Goal: Transaction & Acquisition: Download file/media

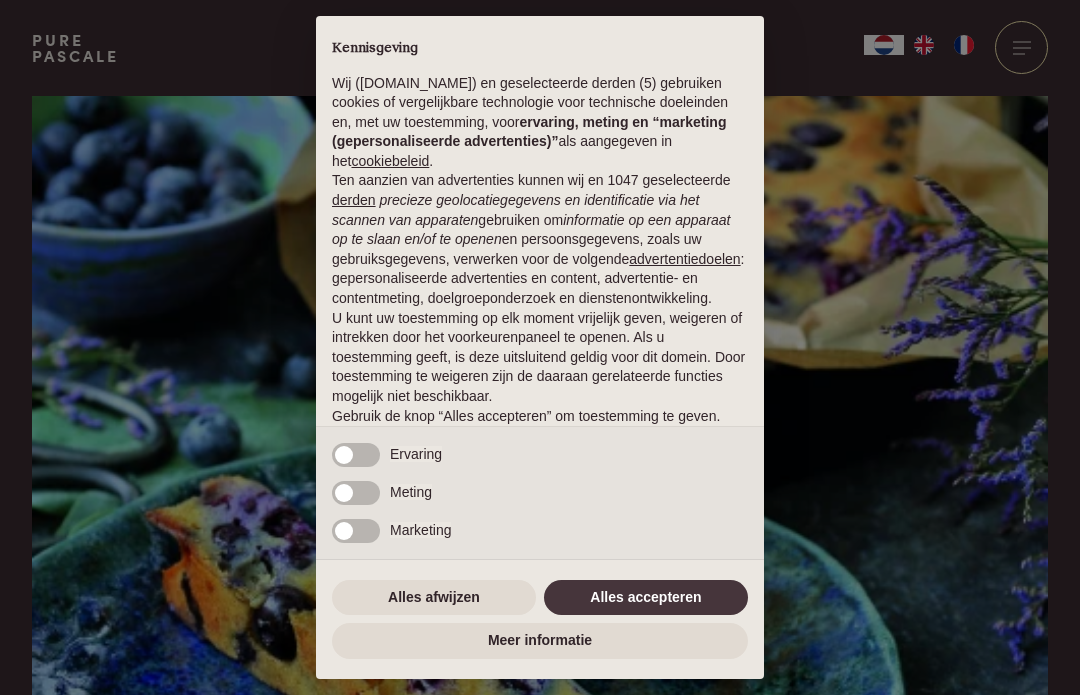
click at [643, 593] on button "Alles accepteren" at bounding box center [646, 598] width 204 height 36
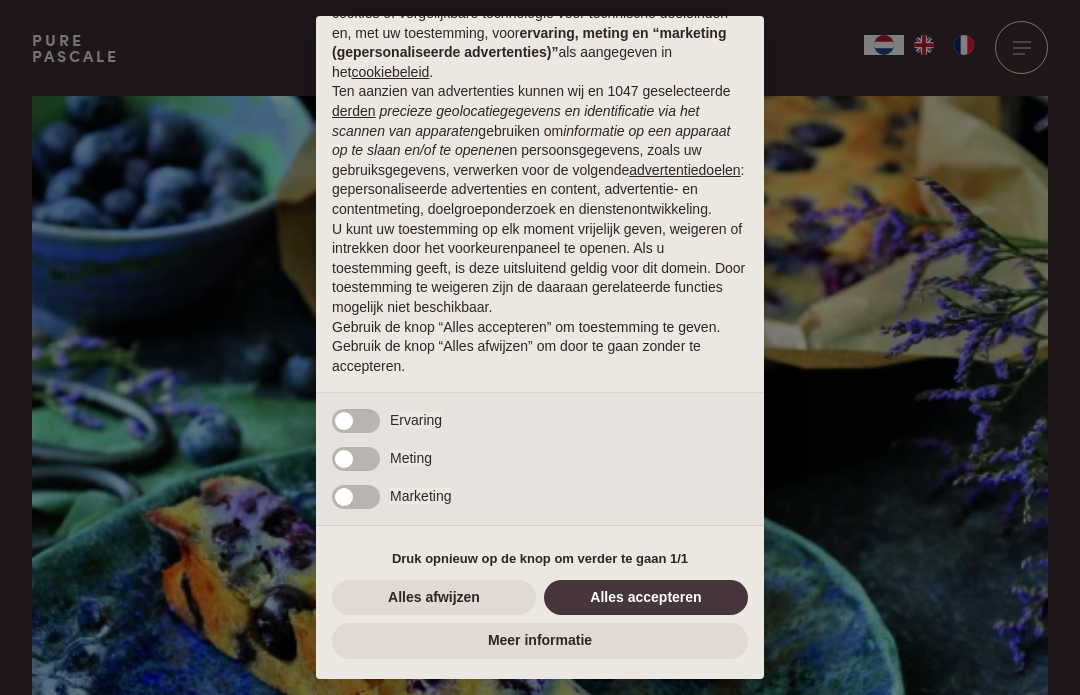
click at [654, 605] on button "Alles accepteren" at bounding box center [646, 598] width 204 height 36
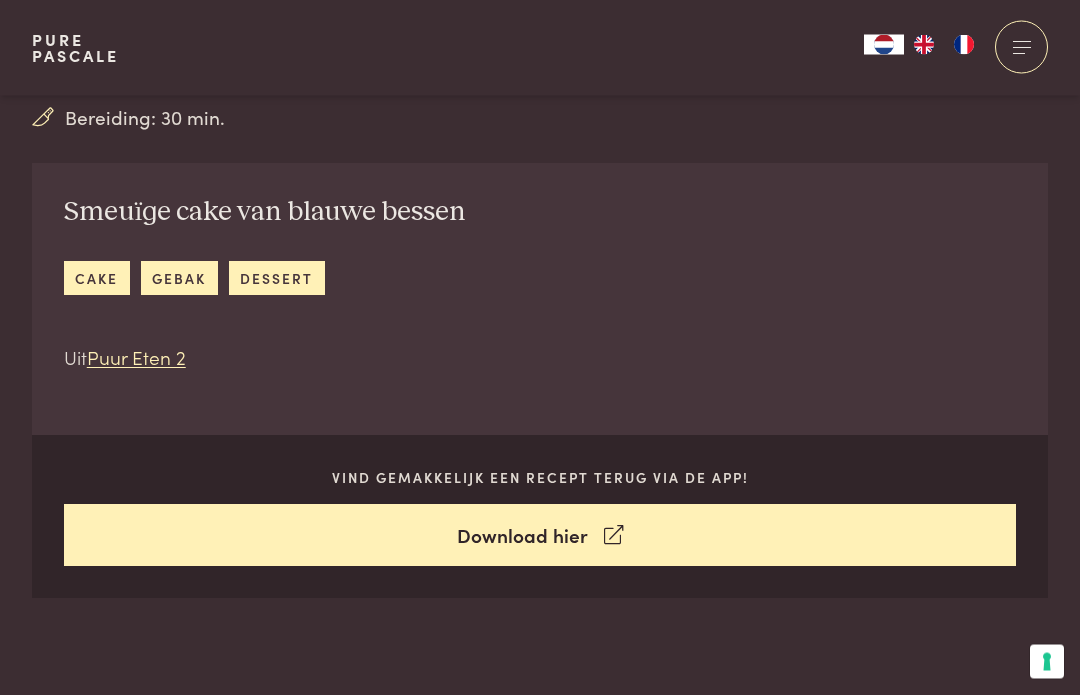
scroll to position [635, 0]
click at [555, 534] on link "Download hier" at bounding box center [540, 535] width 953 height 63
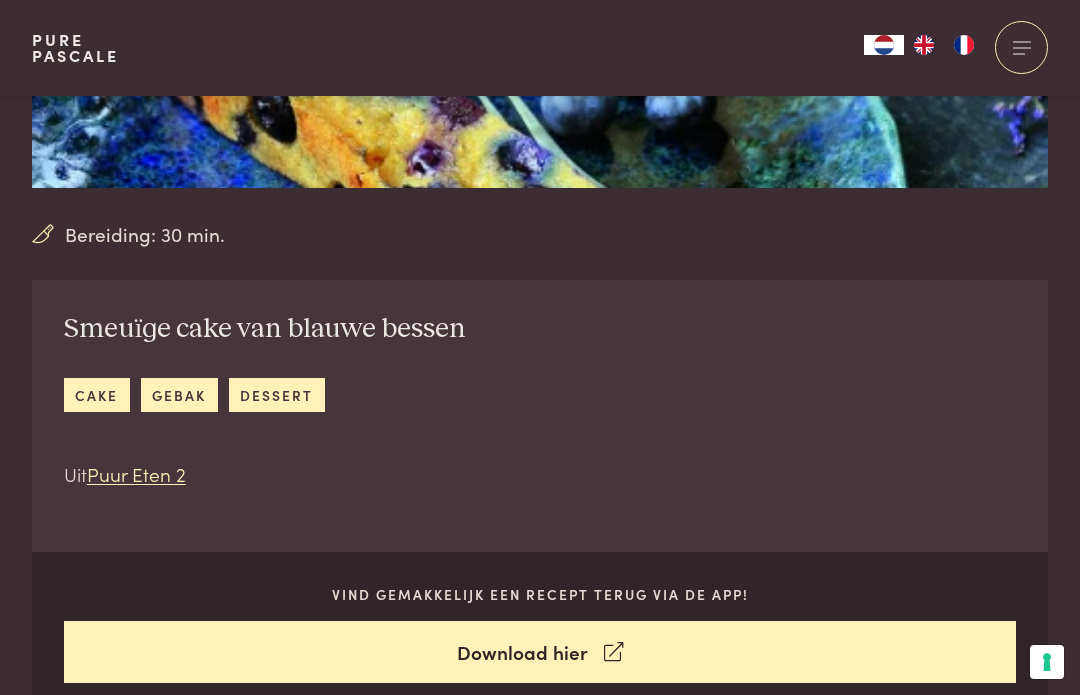
scroll to position [485, 0]
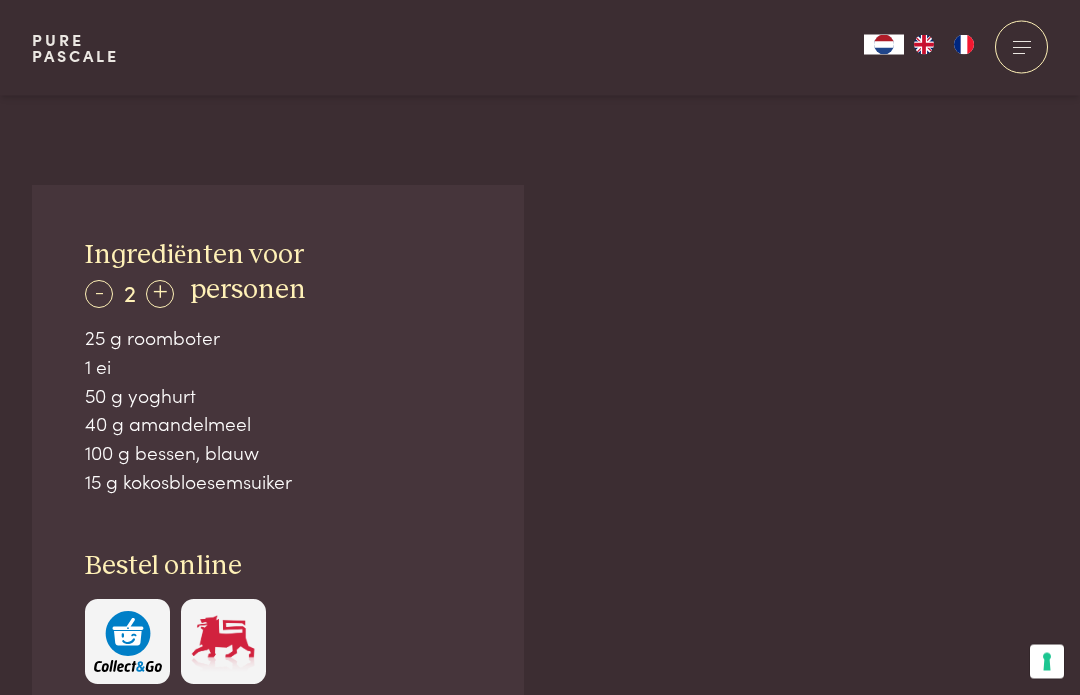
scroll to position [1263, 0]
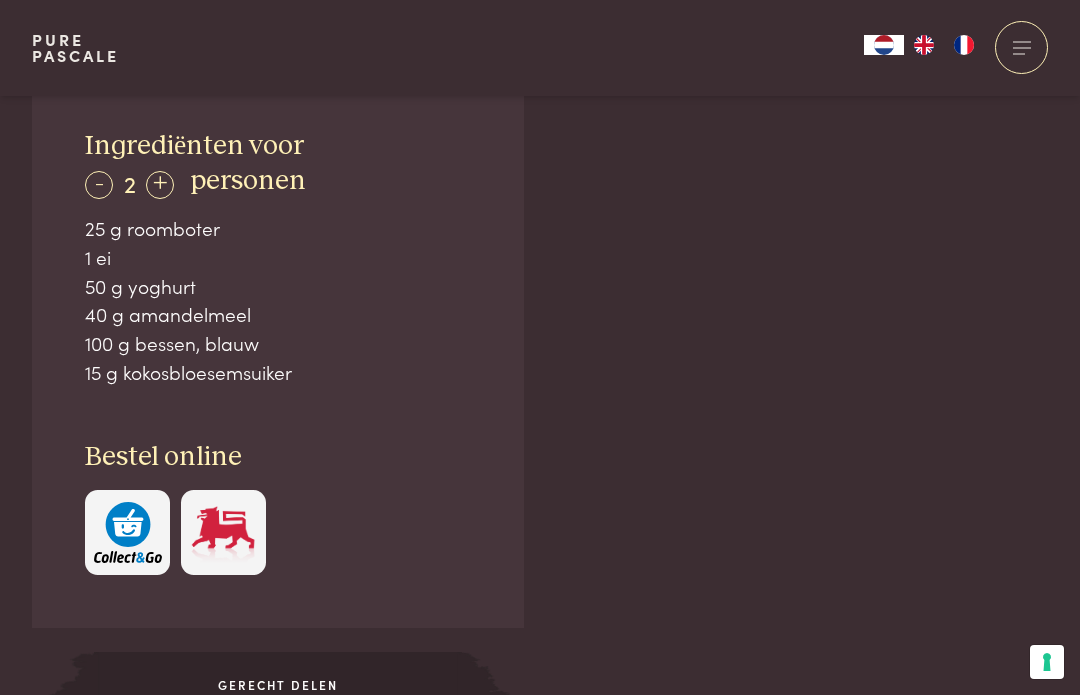
click at [169, 179] on div "+" at bounding box center [160, 185] width 28 height 28
click at [164, 181] on div "+" at bounding box center [160, 185] width 28 height 28
click at [168, 189] on div "+" at bounding box center [161, 185] width 28 height 28
click at [167, 188] on div "+" at bounding box center [161, 185] width 28 height 28
click at [166, 192] on div "+" at bounding box center [162, 185] width 28 height 28
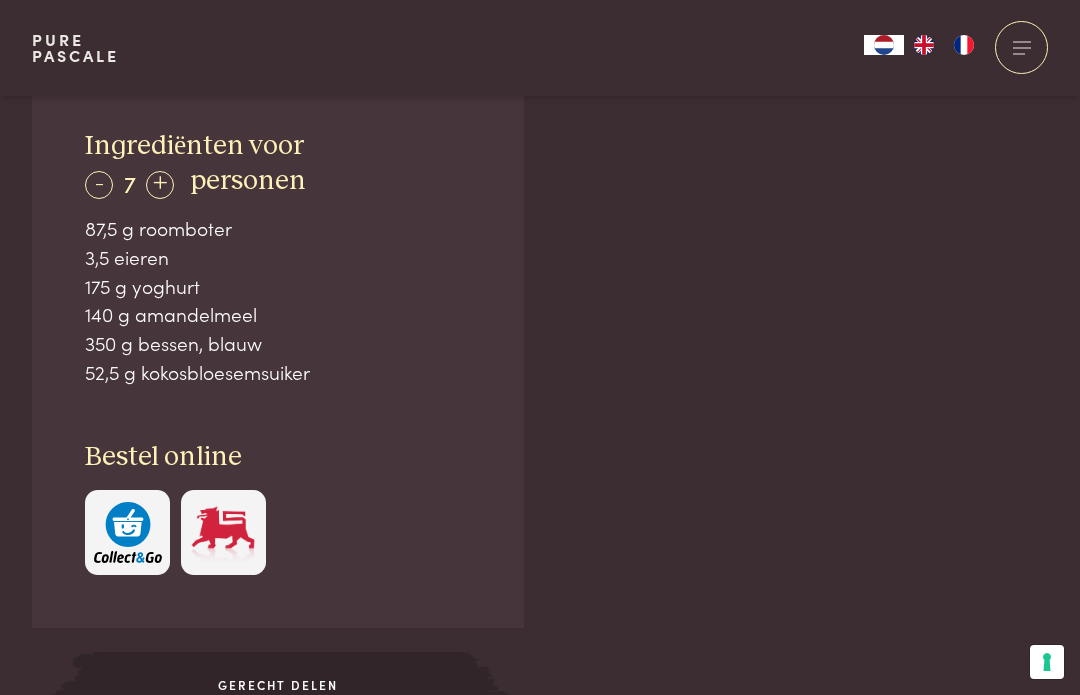
click at [163, 189] on div "+" at bounding box center [160, 185] width 28 height 28
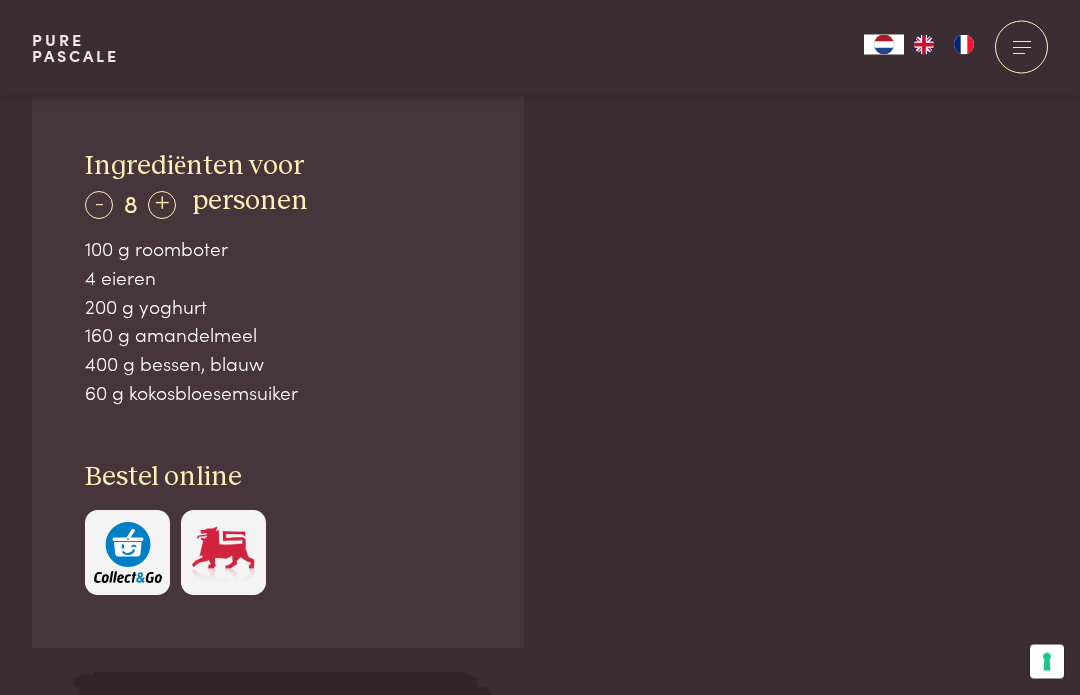
scroll to position [1244, 0]
